Goal: Task Accomplishment & Management: Manage account settings

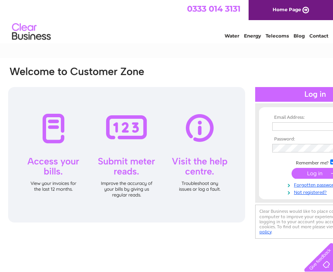
type input "[EMAIL_ADDRESS][DOMAIN_NAME]"
click at [308, 173] on input "submit" at bounding box center [315, 173] width 48 height 11
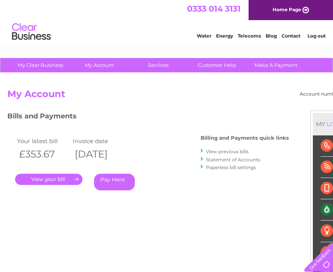
click at [71, 182] on link "." at bounding box center [48, 179] width 67 height 11
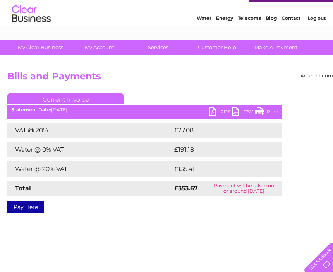
scroll to position [17, 0]
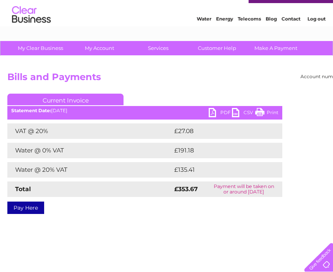
click at [259, 113] on link "Print" at bounding box center [266, 113] width 23 height 11
click at [224, 112] on link "PDF" at bounding box center [219, 113] width 23 height 11
